Goal: Browse casually

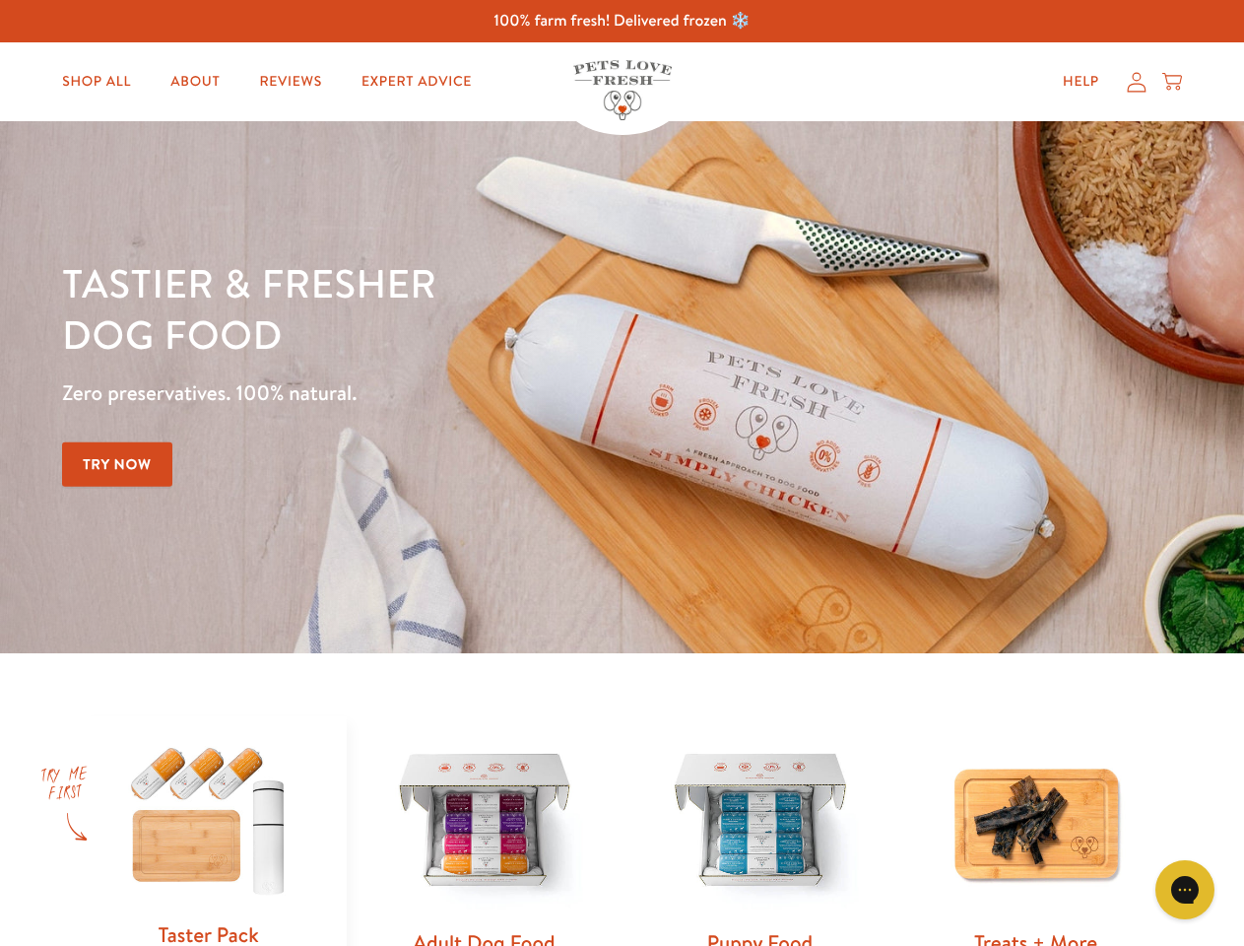
click at [622, 473] on div "Tastier & fresher dog food Zero preservatives. 100% natural. Try Now" at bounding box center [435, 387] width 747 height 260
click at [1185, 890] on icon "Gorgias live chat" at bounding box center [1184, 889] width 19 height 19
